Goal: Task Accomplishment & Management: Complete application form

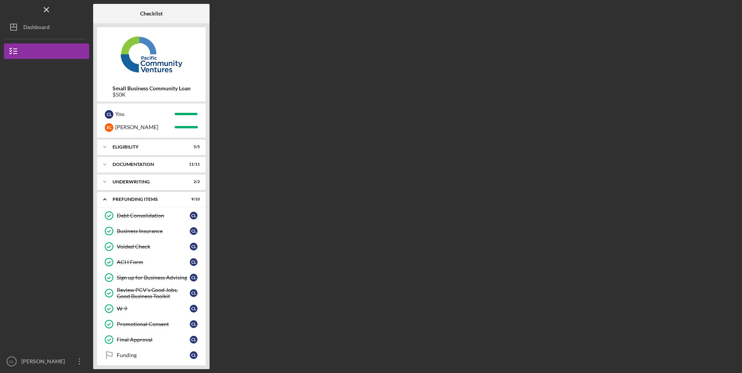
scroll to position [5, 0]
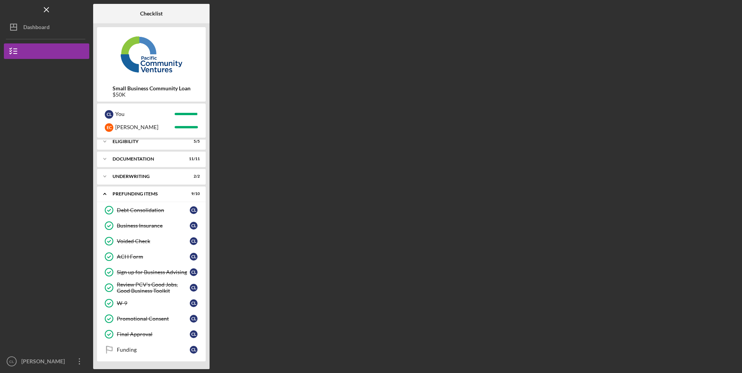
click at [135, 354] on link "Funding Funding C L" at bounding box center [151, 350] width 101 height 16
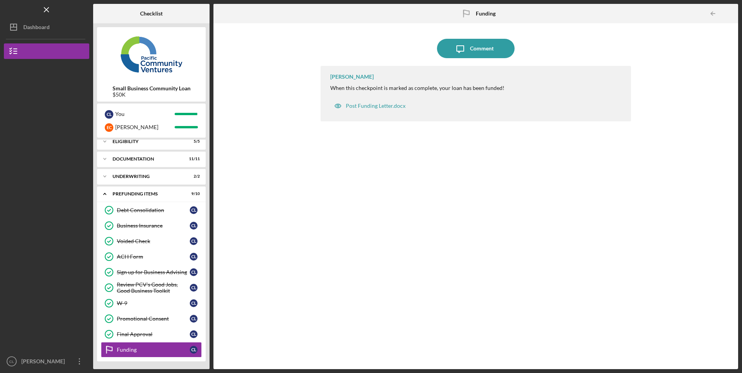
click at [137, 338] on link "Final Approval Final Approval C L" at bounding box center [151, 335] width 101 height 16
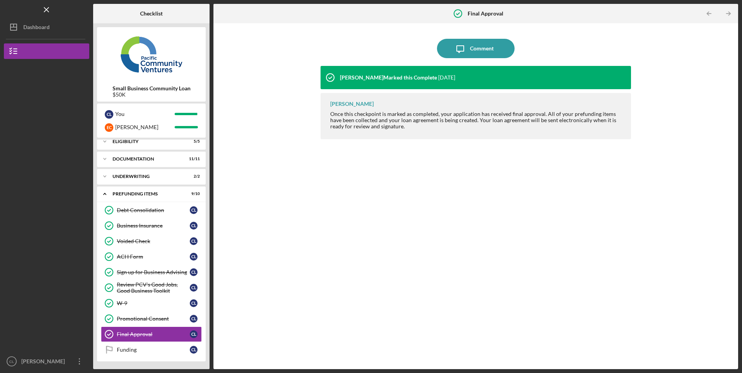
click at [135, 354] on link "Funding Funding C L" at bounding box center [151, 350] width 101 height 16
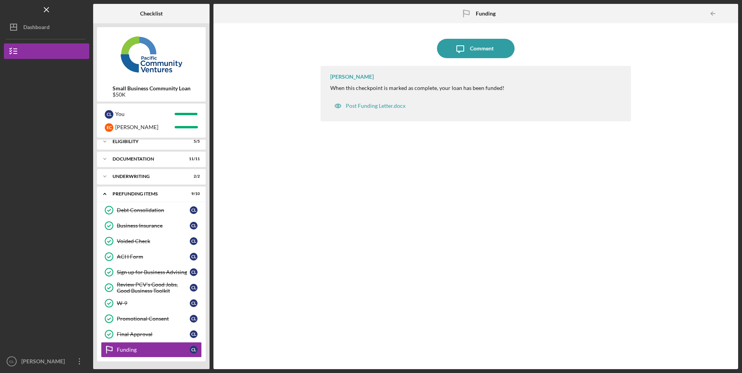
click at [38, 365] on div "[PERSON_NAME]" at bounding box center [44, 362] width 50 height 17
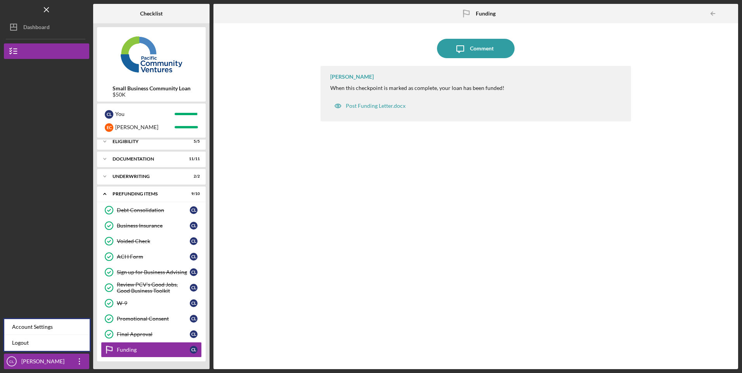
click at [20, 343] on link "Logout" at bounding box center [46, 343] width 85 height 16
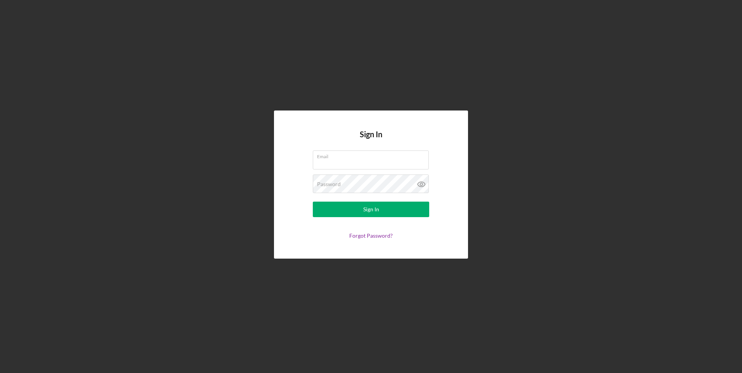
type input "[EMAIL_ADDRESS][DOMAIN_NAME]"
